Goal: Task Accomplishment & Management: Manage account settings

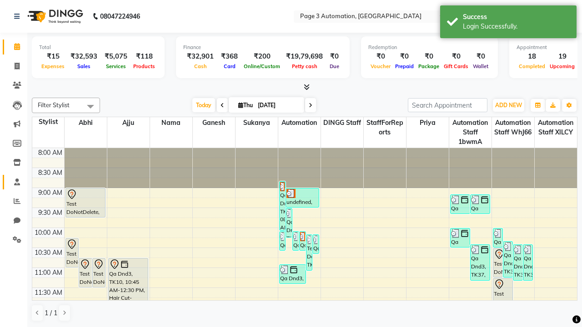
click at [14, 182] on span at bounding box center [17, 182] width 16 height 10
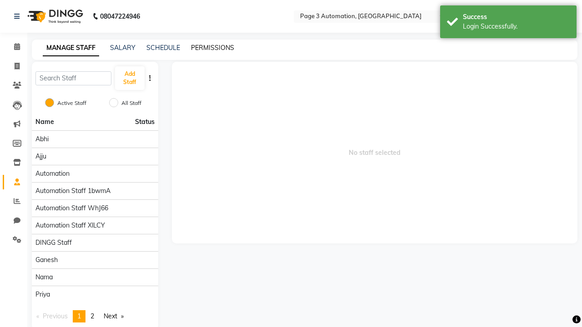
click at [212, 48] on link "PERMISSIONS" at bounding box center [212, 48] width 43 height 8
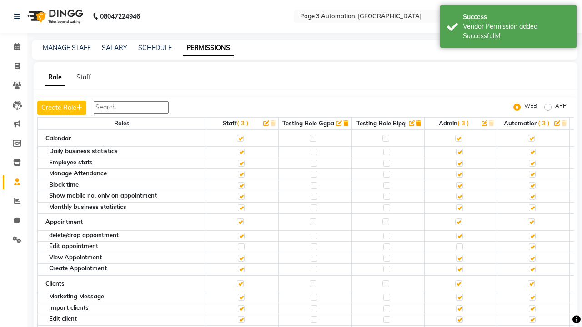
scroll to position [884, 0]
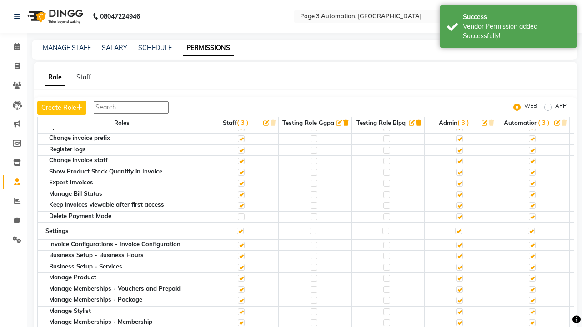
scroll to position [9, 0]
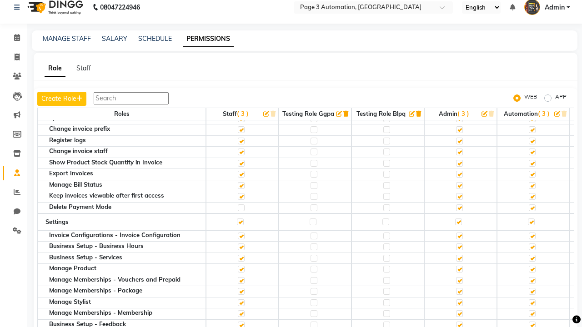
click at [547, 7] on span "Admin" at bounding box center [555, 8] width 20 height 10
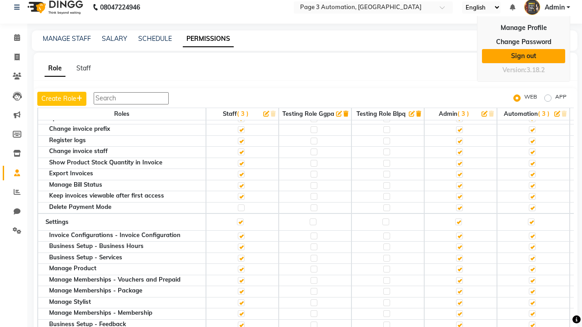
click at [524, 56] on link "Sign out" at bounding box center [523, 56] width 83 height 14
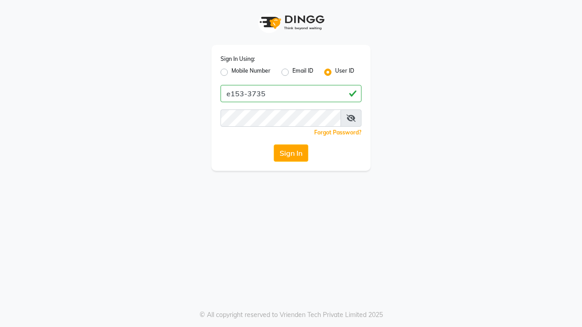
type input "e153-3735"
click at [291, 153] on button "Sign In" at bounding box center [291, 153] width 35 height 17
